Goal: Transaction & Acquisition: Purchase product/service

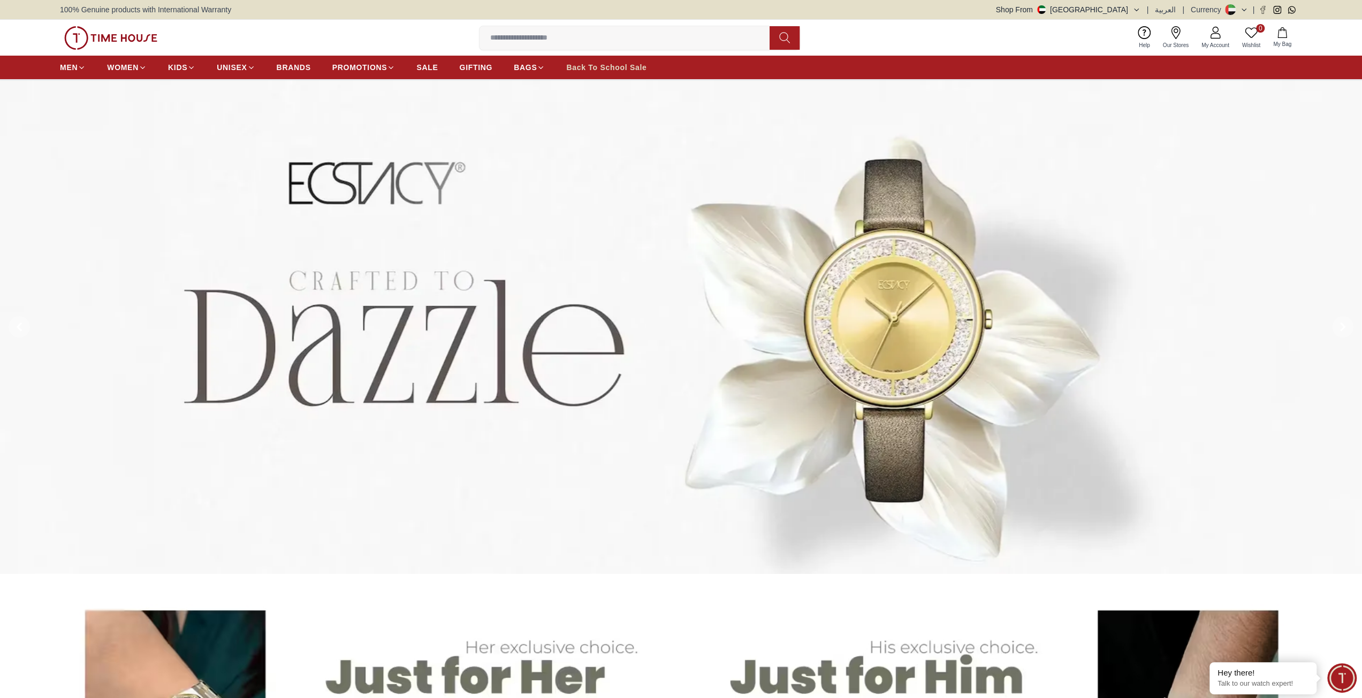
click at [617, 69] on span "Back To School Sale" at bounding box center [606, 67] width 80 height 11
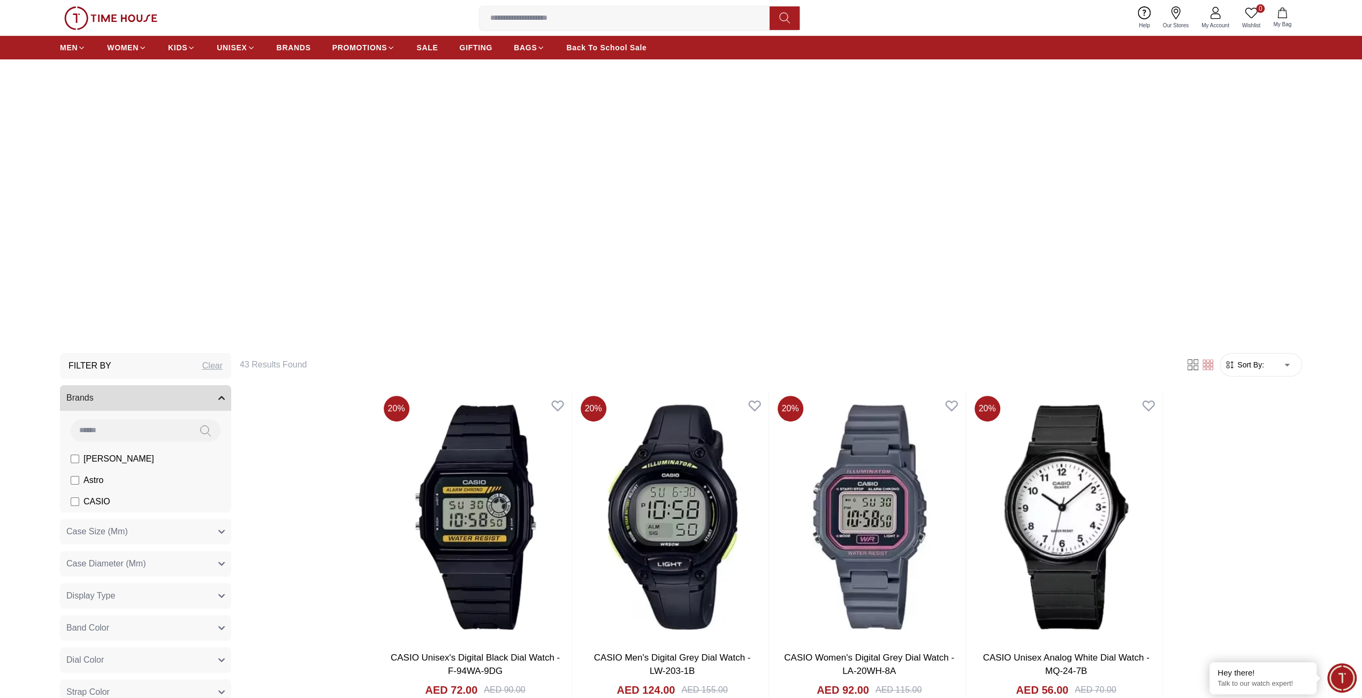
scroll to position [54, 0]
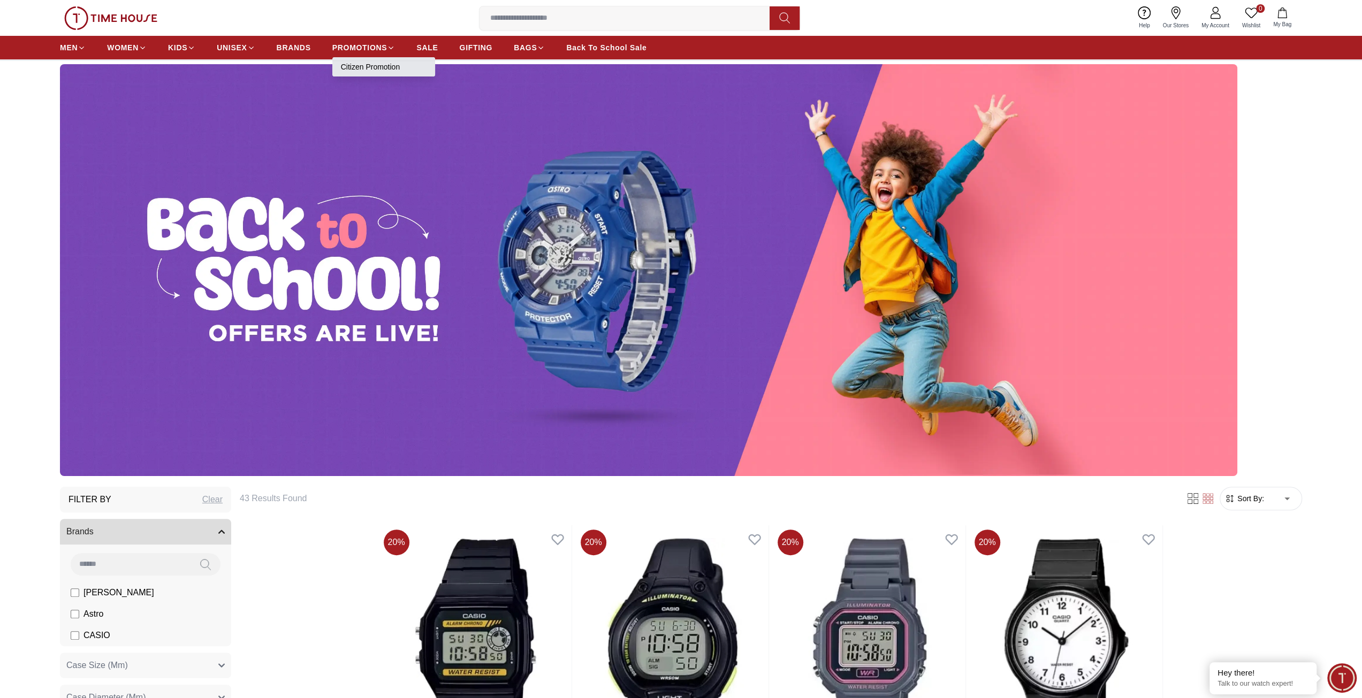
click at [367, 67] on link "Citizen Promotion" at bounding box center [384, 67] width 86 height 11
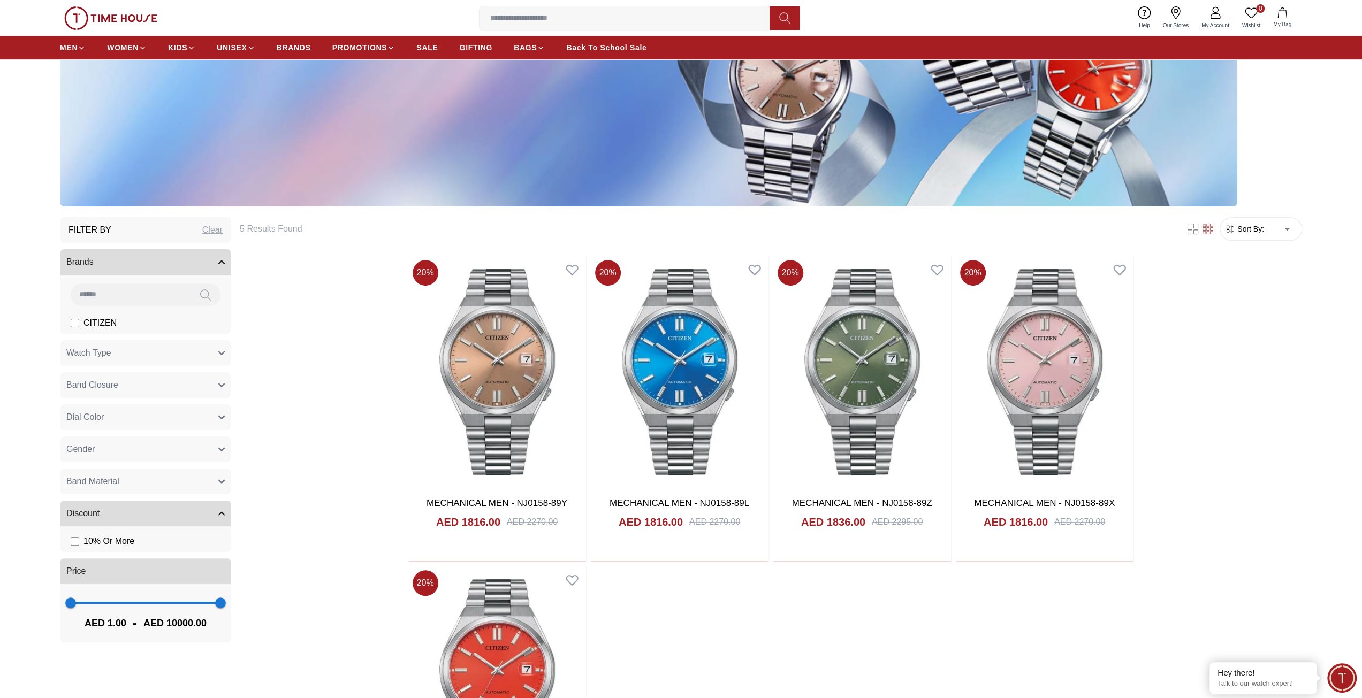
scroll to position [321, 0]
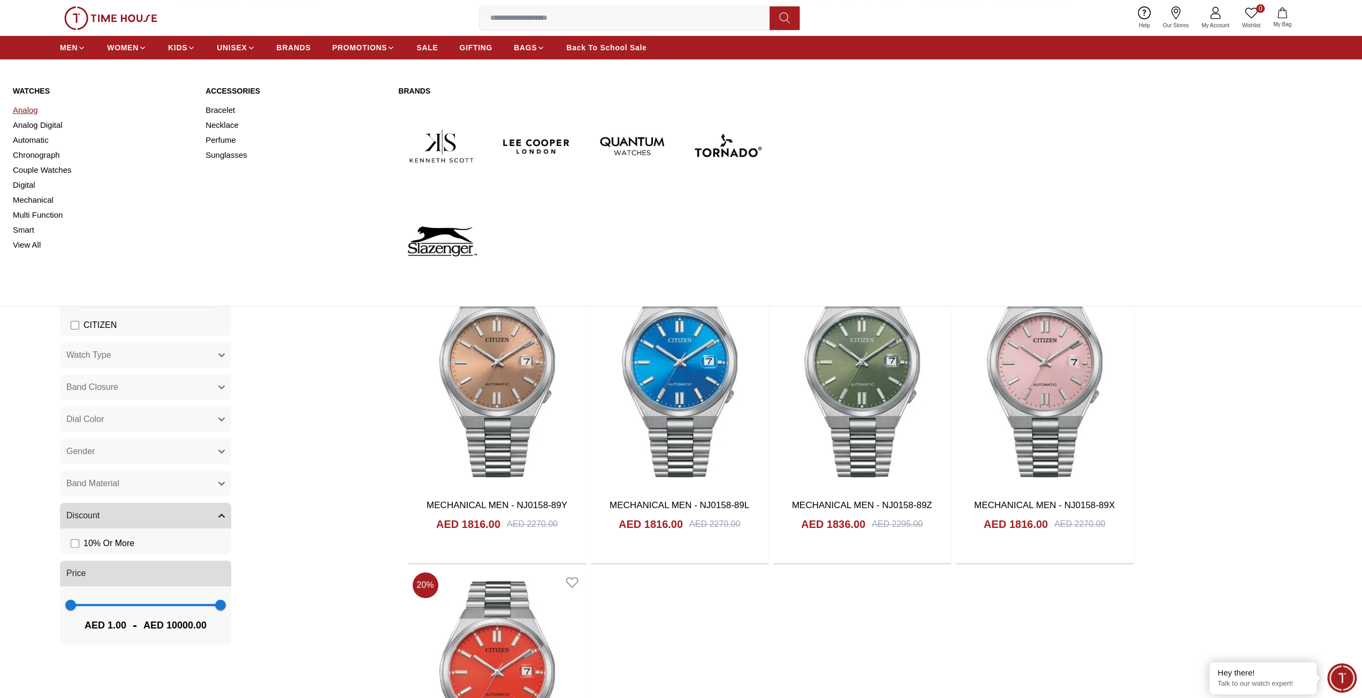
click at [34, 108] on link "Analog" at bounding box center [103, 110] width 180 height 15
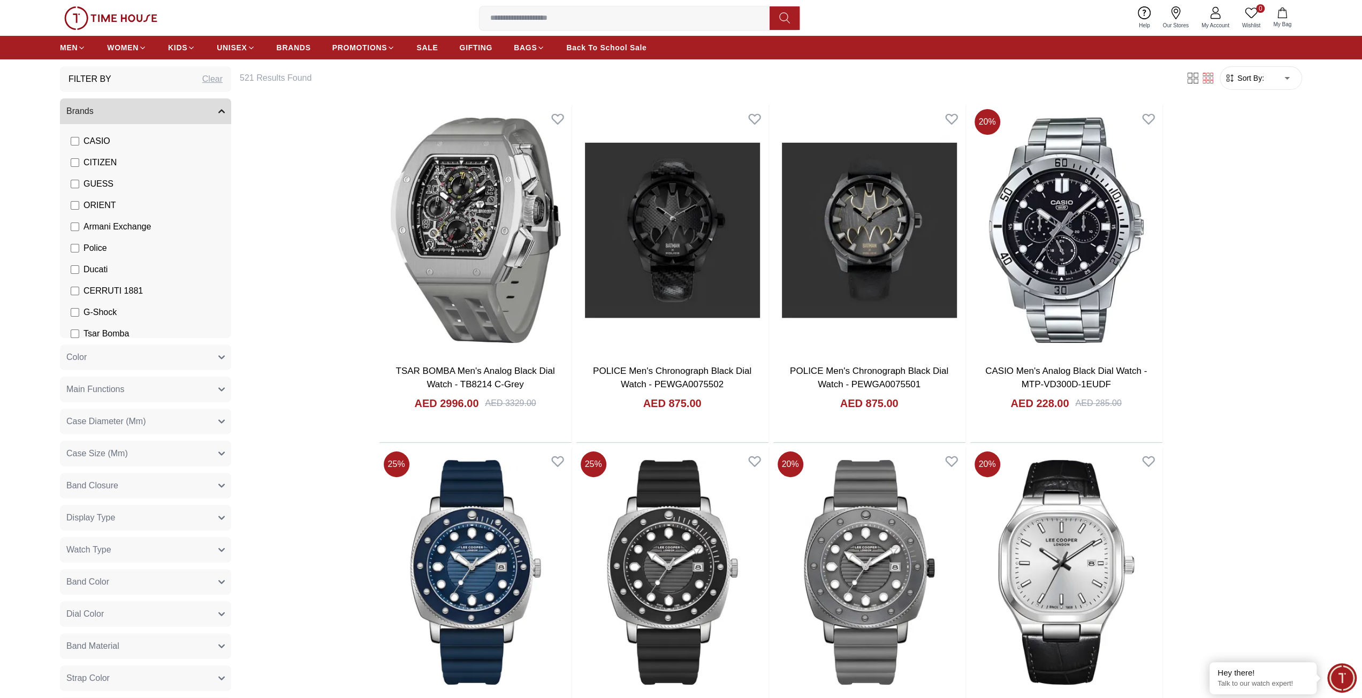
scroll to position [166, 0]
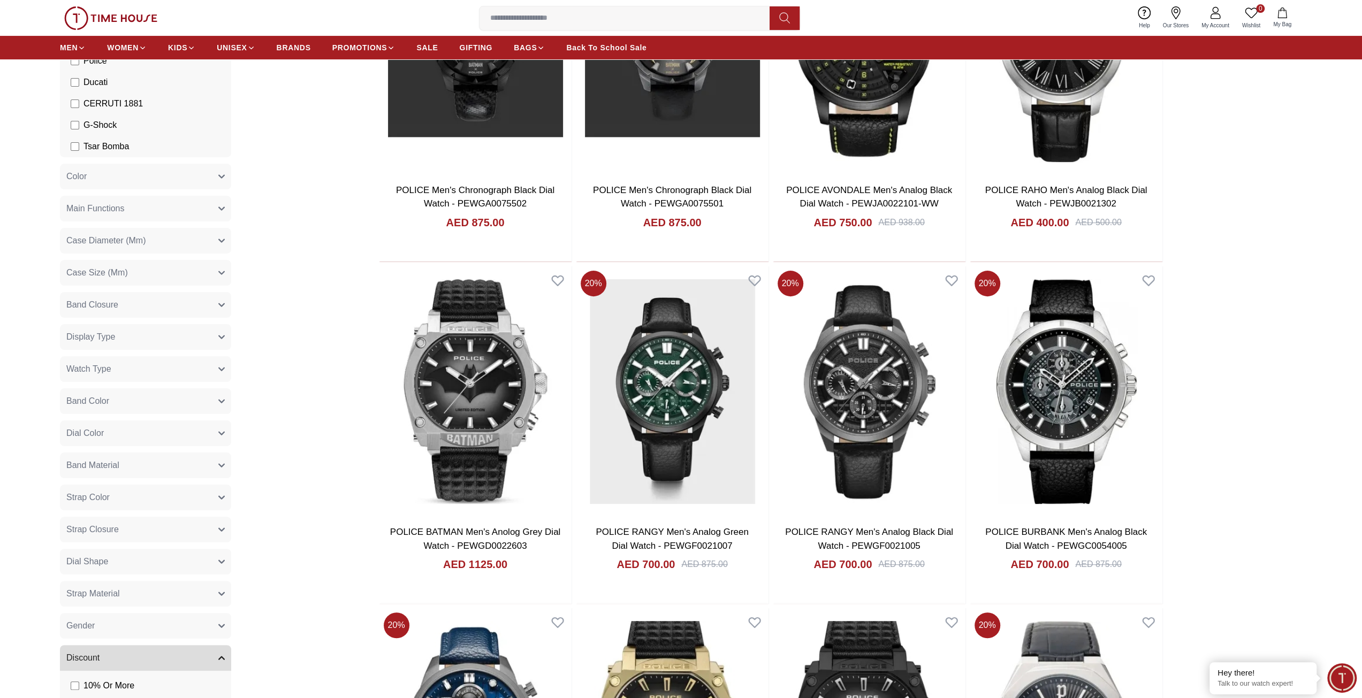
scroll to position [321, 0]
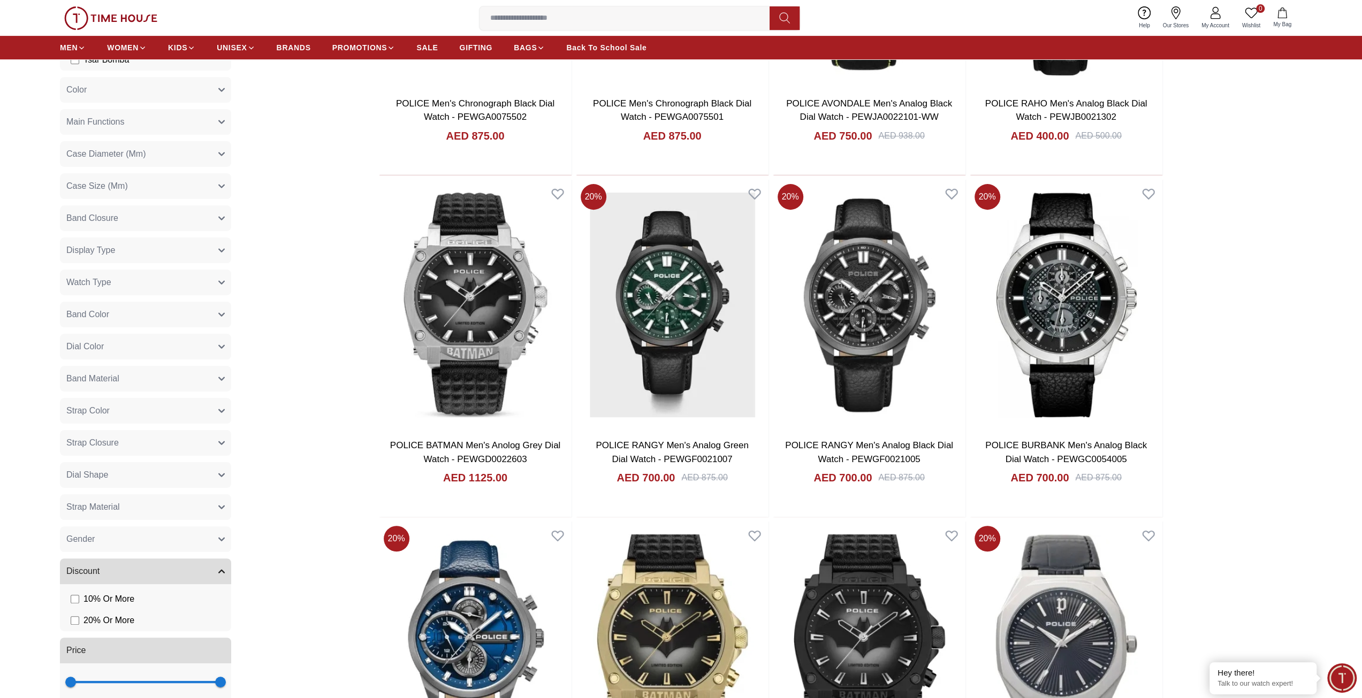
click at [129, 473] on button "Dial Shape" at bounding box center [145, 475] width 171 height 26
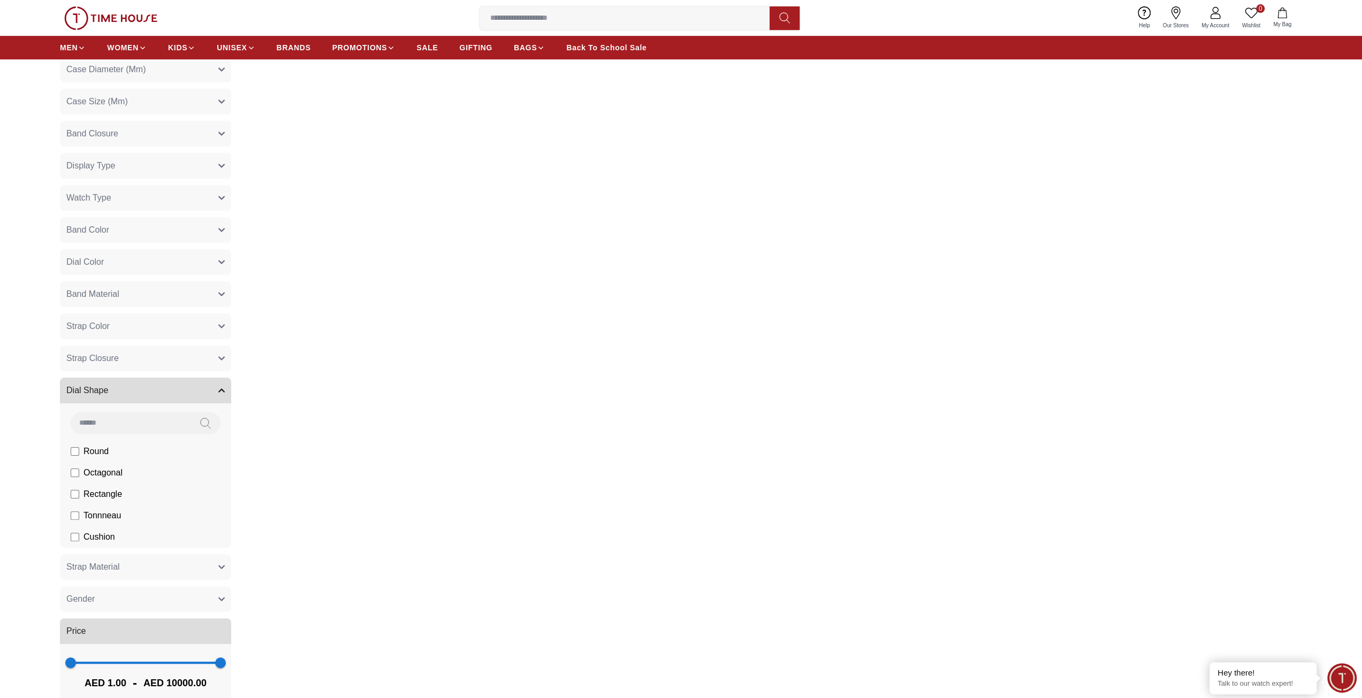
scroll to position [482, 0]
